Goal: Information Seeking & Learning: Learn about a topic

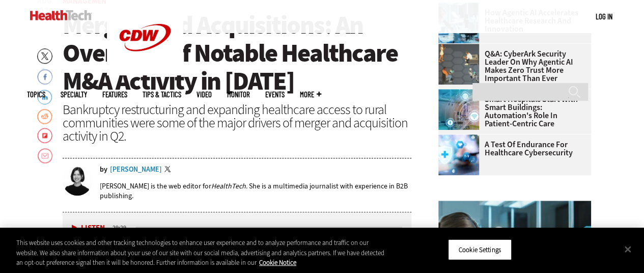
scroll to position [353, 0]
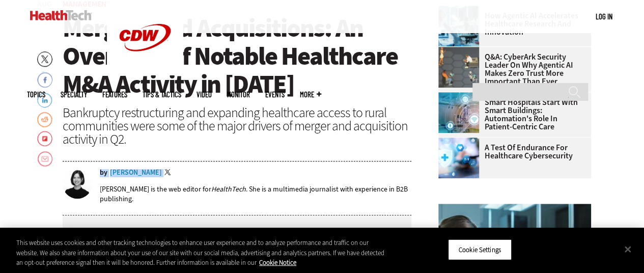
click at [153, 171] on div "by Jordan Scott Twitter" at bounding box center [256, 173] width 312 height 8
copy div "by Jordan Scott"
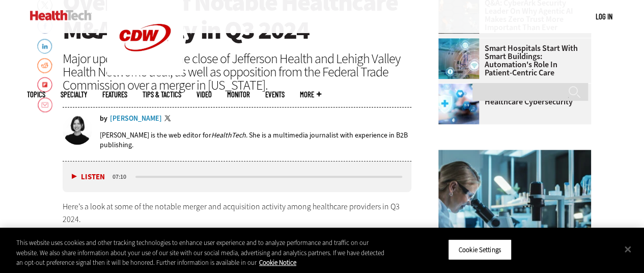
scroll to position [404, 0]
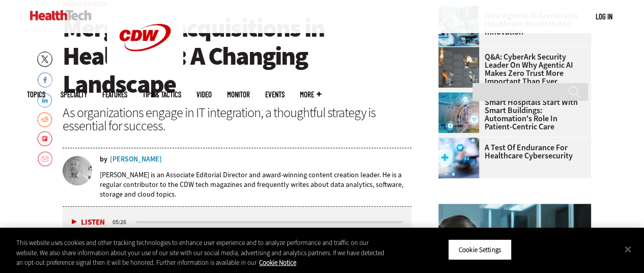
scroll to position [353, 0]
drag, startPoint x: 174, startPoint y: 159, endPoint x: 164, endPoint y: 158, distance: 10.2
click at [164, 158] on div "by [PERSON_NAME]" at bounding box center [256, 159] width 312 height 7
drag, startPoint x: 165, startPoint y: 158, endPoint x: 157, endPoint y: 159, distance: 7.7
click at [157, 159] on div "by [PERSON_NAME]" at bounding box center [256, 159] width 312 height 7
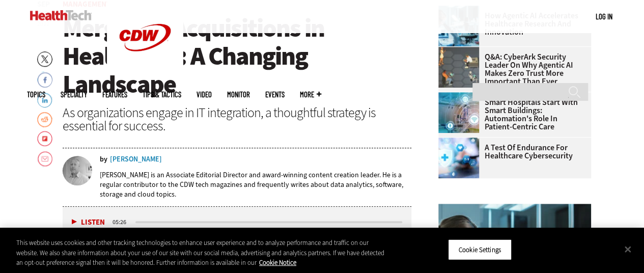
copy div "by [PERSON_NAME]"
